Goal: Task Accomplishment & Management: Complete application form

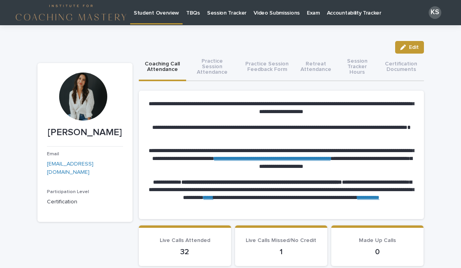
click at [231, 13] on p "Session Tracker" at bounding box center [226, 8] width 39 height 17
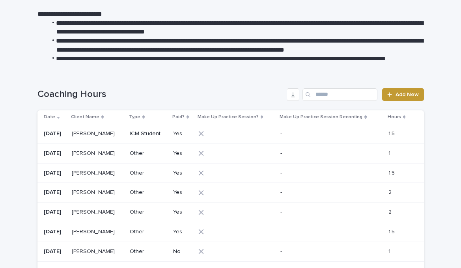
scroll to position [126, 0]
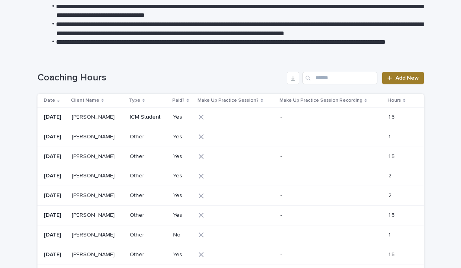
click at [394, 79] on div at bounding box center [391, 78] width 8 height 6
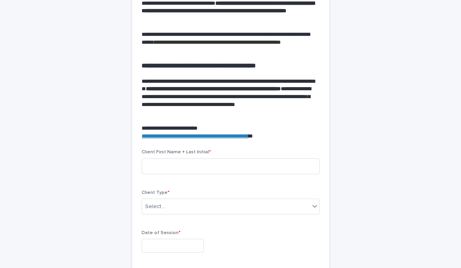
scroll to position [189, 0]
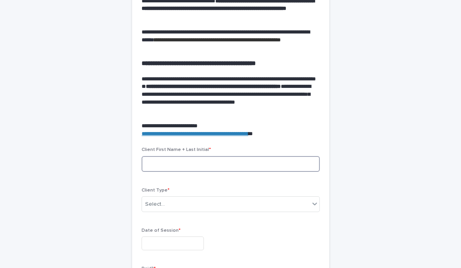
click at [178, 165] on input at bounding box center [230, 164] width 178 height 16
type input "*******"
click at [174, 207] on div "Select..." at bounding box center [225, 204] width 167 height 13
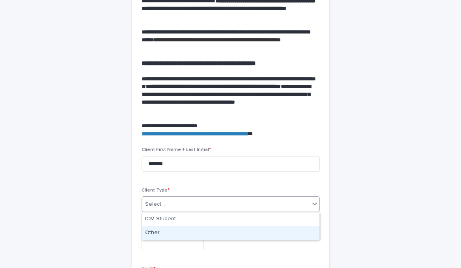
click at [165, 232] on div "Other" at bounding box center [230, 233] width 177 height 14
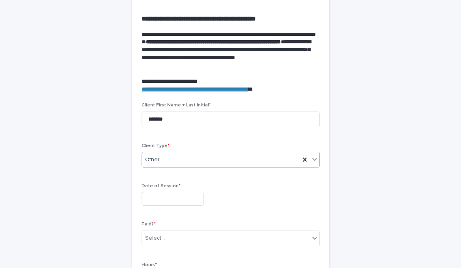
scroll to position [240, 0]
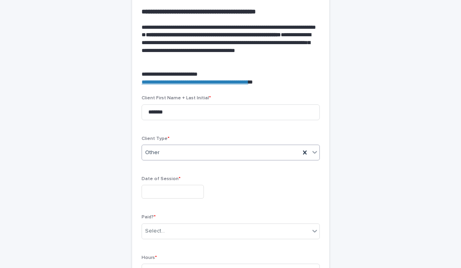
click at [175, 195] on input "text" at bounding box center [172, 192] width 62 height 14
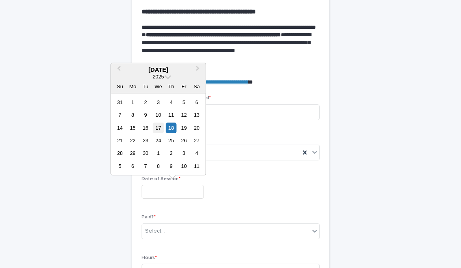
click at [159, 131] on div "17" at bounding box center [158, 128] width 11 height 11
type input "**********"
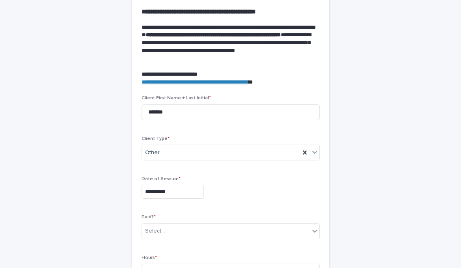
scroll to position [279, 0]
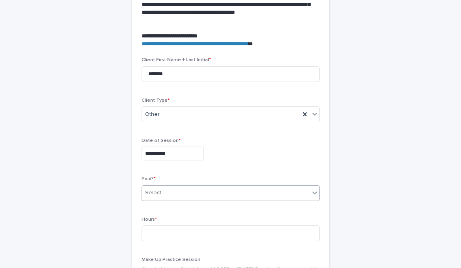
click at [171, 194] on div "Select..." at bounding box center [225, 192] width 167 height 13
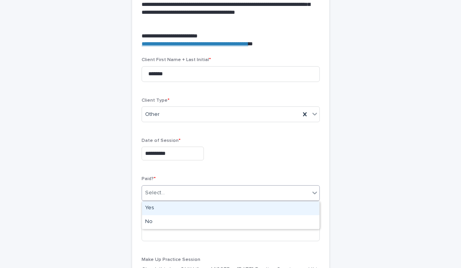
click at [159, 209] on div "Yes" at bounding box center [230, 208] width 177 height 14
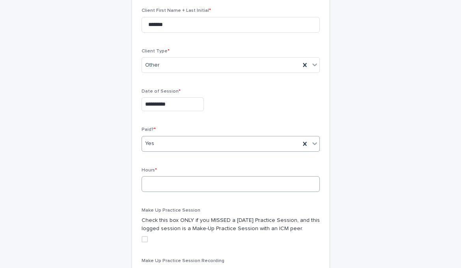
scroll to position [330, 0]
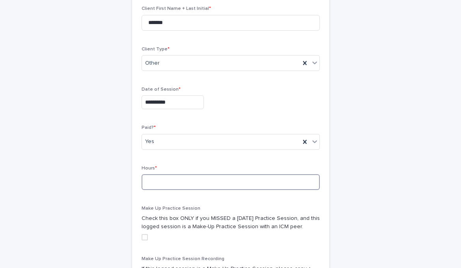
click at [171, 184] on input at bounding box center [230, 182] width 178 height 16
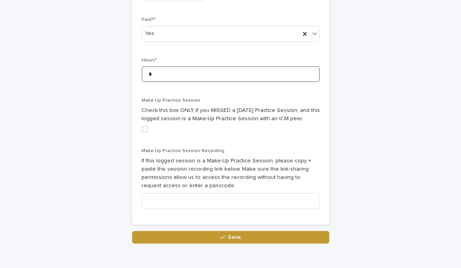
scroll to position [439, 0]
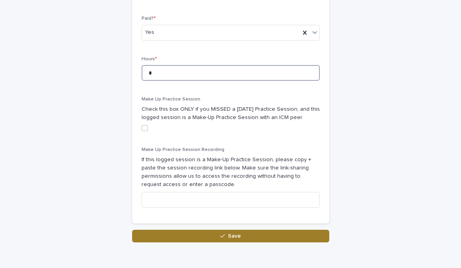
type input "*"
click at [207, 239] on button "Save" at bounding box center [230, 236] width 197 height 13
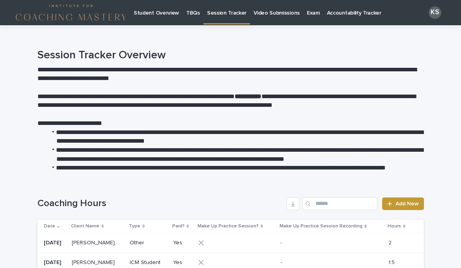
click at [151, 15] on p "Student Overview" at bounding box center [156, 8] width 45 height 17
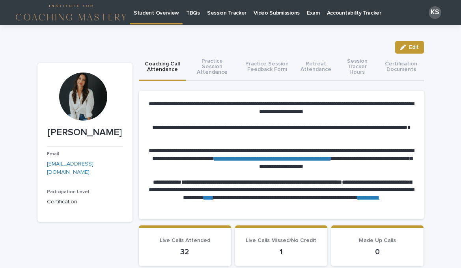
scroll to position [8, 0]
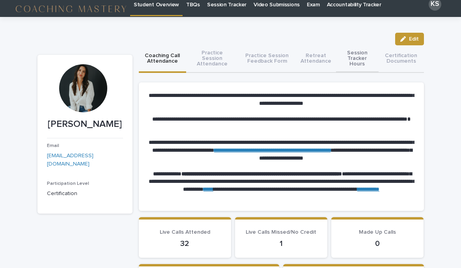
click at [352, 59] on button "Session Tracker Hours" at bounding box center [357, 59] width 43 height 28
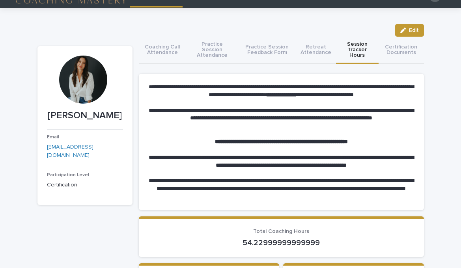
scroll to position [17, 0]
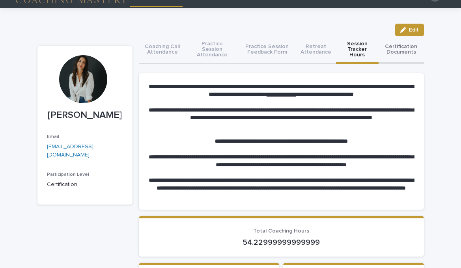
click at [392, 47] on button "Certification Documents" at bounding box center [400, 50] width 45 height 28
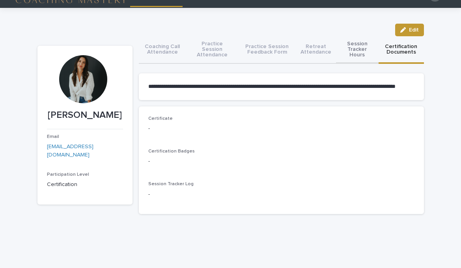
click at [357, 48] on button "Session Tracker Hours" at bounding box center [357, 50] width 43 height 28
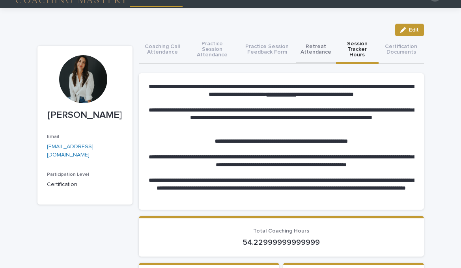
click at [318, 50] on button "Retreat Attendance" at bounding box center [315, 50] width 40 height 28
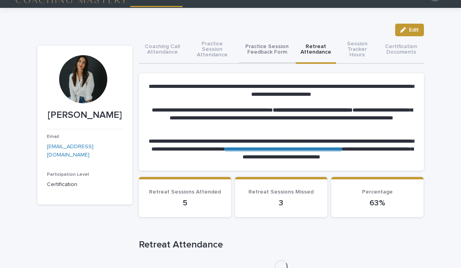
click at [272, 51] on button "Practice Session Feedback Form" at bounding box center [266, 50] width 57 height 28
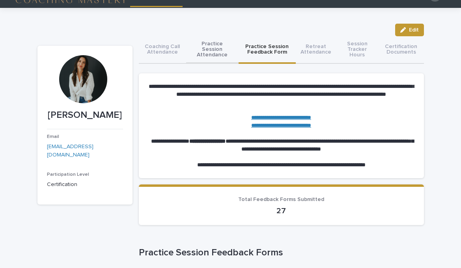
click at [208, 53] on button "Practice Session Attendance" at bounding box center [212, 50] width 52 height 28
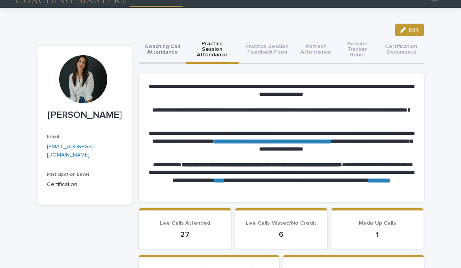
click at [165, 52] on button "Coaching Call Attendance" at bounding box center [163, 50] width 48 height 28
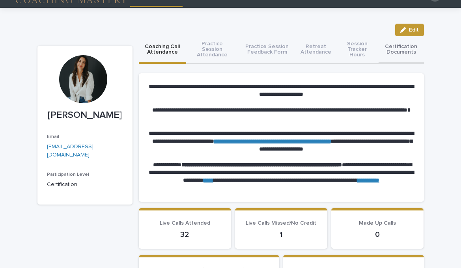
click at [383, 48] on button "Certification Documents" at bounding box center [400, 50] width 45 height 28
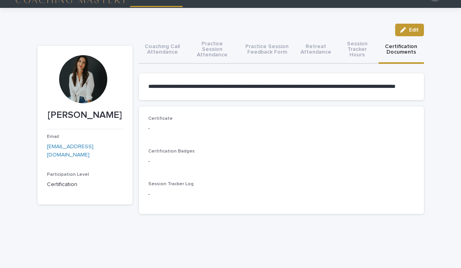
scroll to position [39, 0]
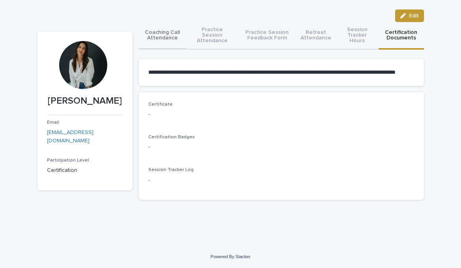
click at [158, 28] on div "**********" at bounding box center [281, 114] width 285 height 184
